Goal: Ask a question

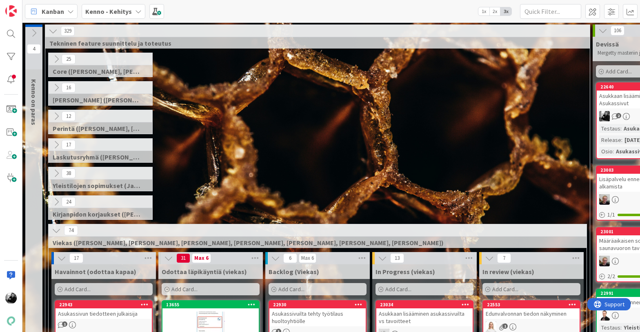
scroll to position [116, 103]
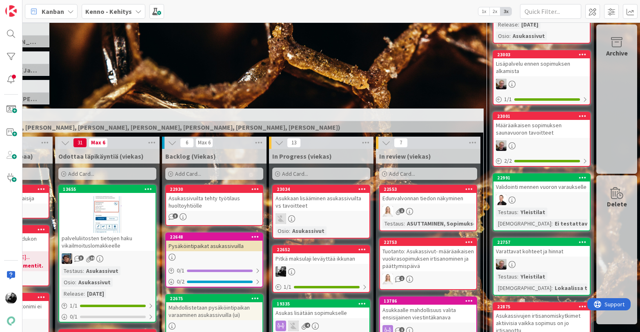
click at [312, 260] on div "Pitkä maksulaji leväyttää ikkunan" at bounding box center [321, 259] width 96 height 11
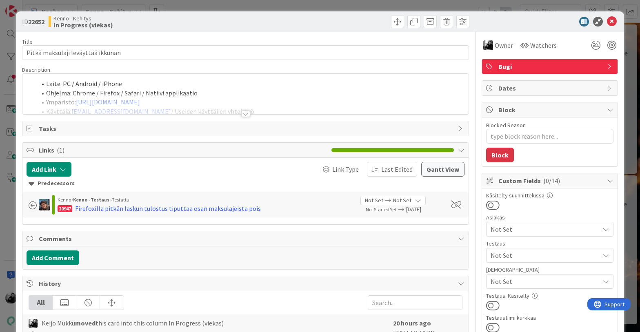
click at [245, 114] on div at bounding box center [245, 114] width 9 height 7
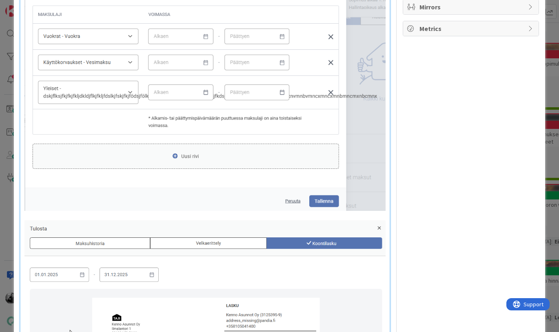
scroll to position [589, 0]
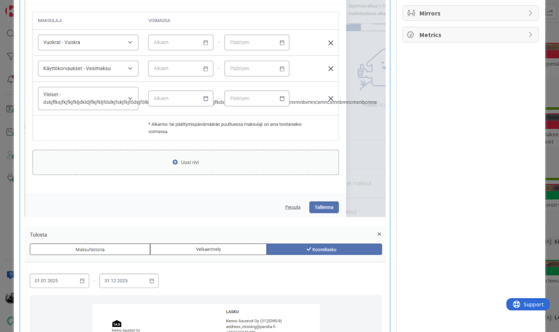
click at [369, 190] on img at bounding box center [204, 99] width 361 height 238
click at [230, 160] on img at bounding box center [204, 99] width 361 height 238
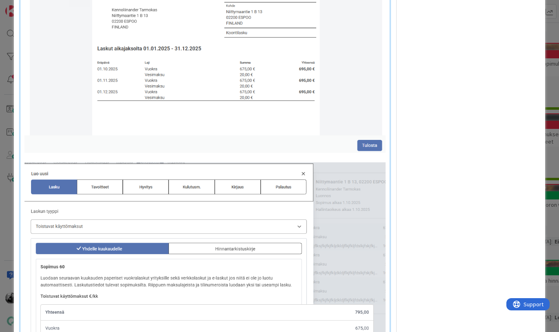
scroll to position [929, 0]
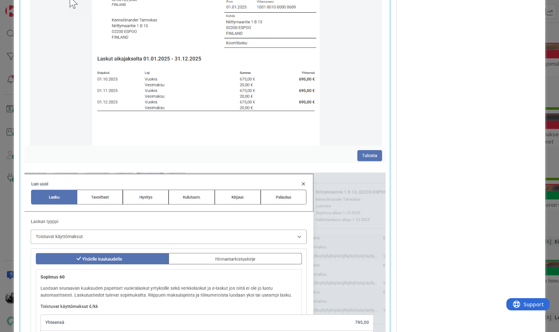
type textarea "x"
